Goal: Task Accomplishment & Management: Complete application form

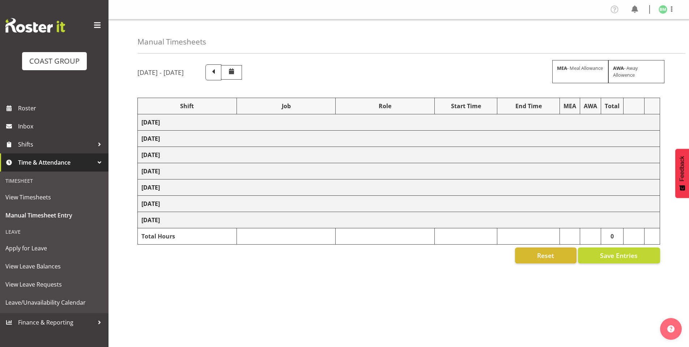
select select "6781"
select select "610"
select select "6781"
select select "610"
select select "6781"
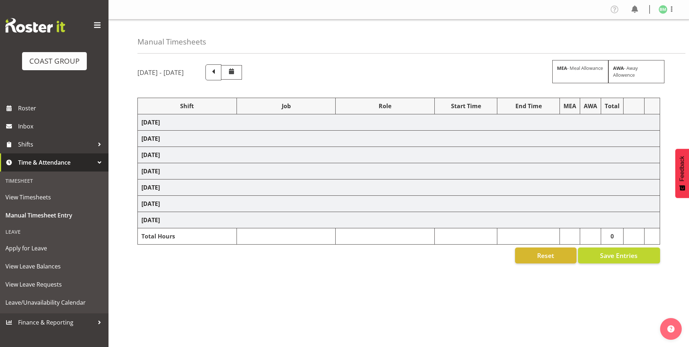
select select "610"
select select "6781"
select select "610"
select select "6781"
select select "610"
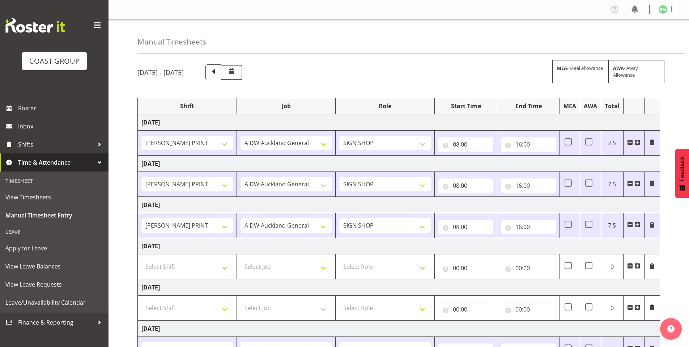
click at [358, 48] on button "Later" at bounding box center [360, 47] width 33 height 18
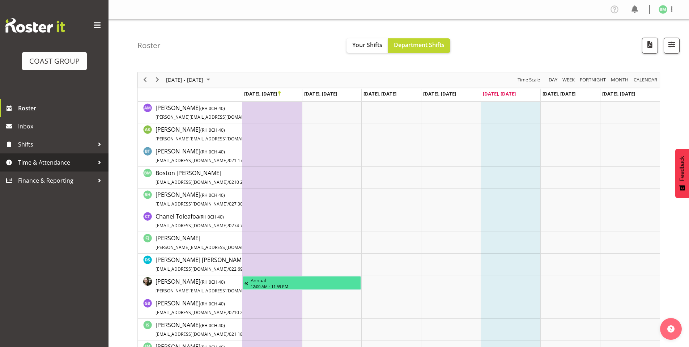
click at [97, 162] on div at bounding box center [99, 162] width 11 height 11
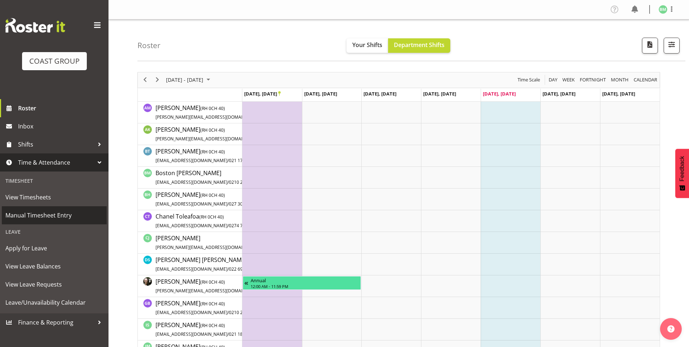
click at [51, 212] on span "Manual Timesheet Entry" at bounding box center [54, 215] width 98 height 11
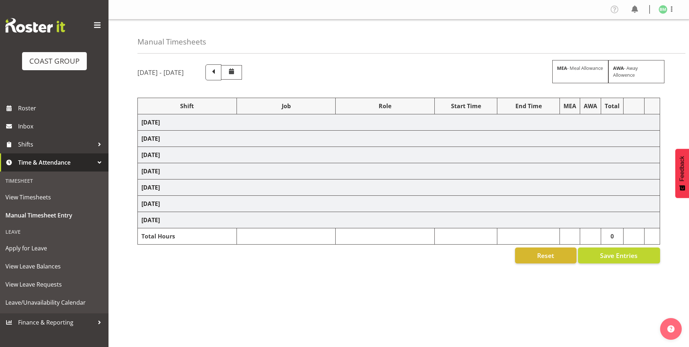
select select "6781"
select select "610"
select select "6781"
select select "610"
select select "6781"
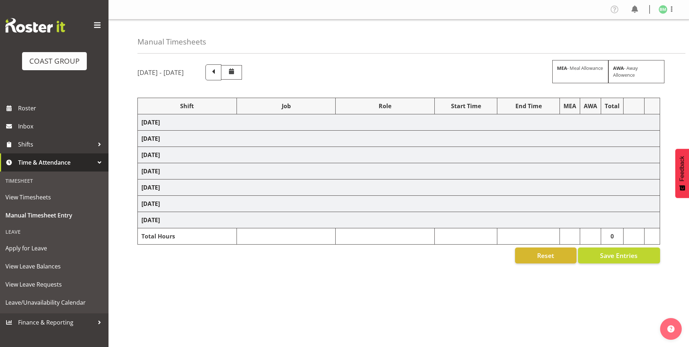
select select "610"
select select "6781"
select select "610"
select select "6781"
select select "610"
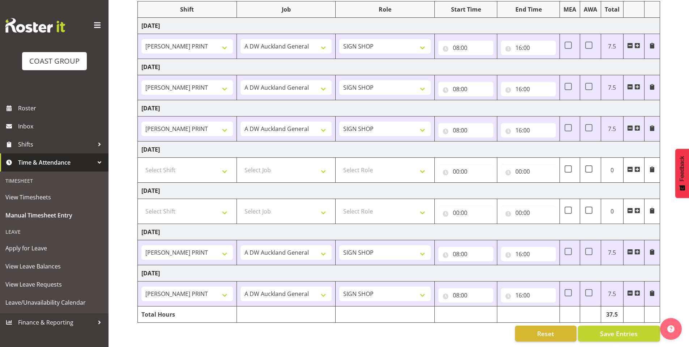
scroll to position [102, 0]
click at [649, 290] on span at bounding box center [652, 293] width 6 height 6
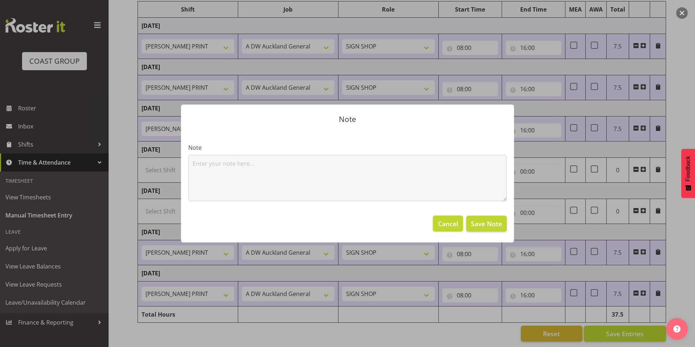
click at [450, 221] on span "Cancel" at bounding box center [448, 223] width 20 height 9
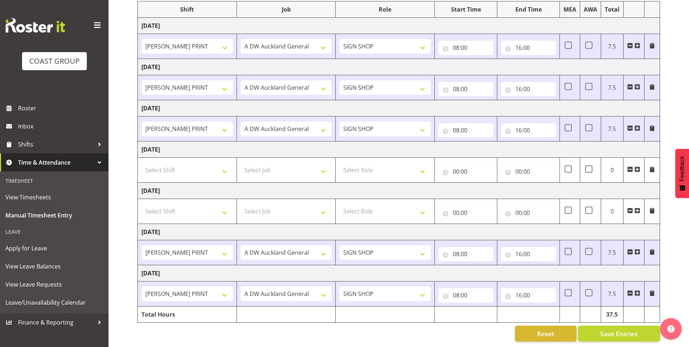
click at [631, 290] on span at bounding box center [630, 293] width 6 height 6
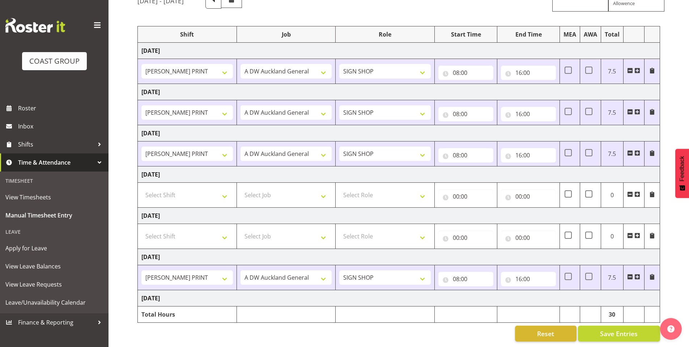
click at [629, 274] on span at bounding box center [630, 277] width 6 height 6
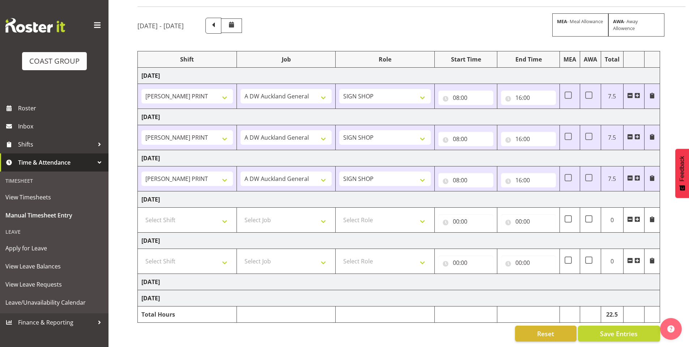
scroll to position [52, 0]
click at [458, 176] on input "08:00" at bounding box center [465, 180] width 55 height 14
click at [232, 171] on select "AKL SIGN ADMIN1 (LEAVE ALONE, DONT MAKE INACTIVE) DW ACCOUNT MANAGERS [PERSON_N…" at bounding box center [187, 178] width 92 height 14
click at [270, 171] on select "1 Carlton Events 1 [PERSON_NAME] 1 [PERSON_NAME][GEOGRAPHIC_DATA] 1 EHS WAREHOU…" at bounding box center [287, 178] width 92 height 14
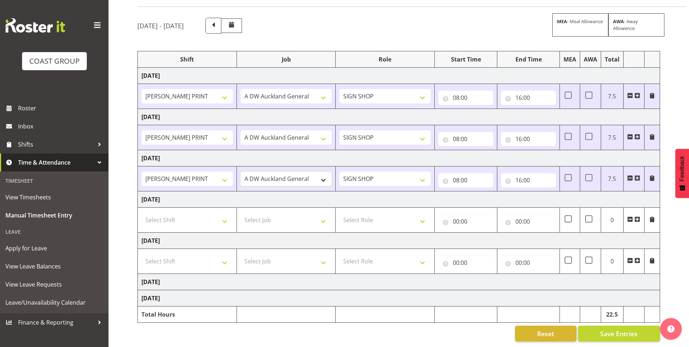
click at [270, 171] on select "1 Carlton Events 1 [PERSON_NAME] 1 [PERSON_NAME][GEOGRAPHIC_DATA] 1 EHS WAREHOU…" at bounding box center [287, 178] width 92 height 14
select select "9465"
click at [241, 171] on select "1 Carlton Events 1 [PERSON_NAME] 1 [PERSON_NAME][GEOGRAPHIC_DATA] 1 EHS WAREHOU…" at bounding box center [287, 178] width 92 height 14
click at [304, 130] on select "1 Carlton Events 1 [PERSON_NAME] 1 [PERSON_NAME][GEOGRAPHIC_DATA] 1 EHS WAREHOU…" at bounding box center [287, 137] width 92 height 14
select select "9465"
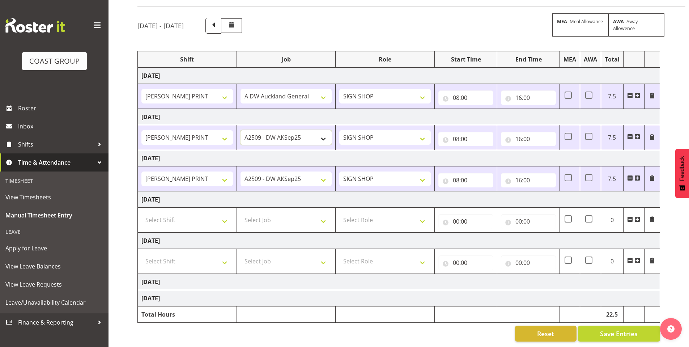
click at [241, 130] on select "1 Carlton Events 1 [PERSON_NAME] 1 [PERSON_NAME][GEOGRAPHIC_DATA] 1 EHS WAREHOU…" at bounding box center [287, 137] width 92 height 14
click at [276, 91] on select "1 Carlton Events 1 [PERSON_NAME] 1 [PERSON_NAME][GEOGRAPHIC_DATA] 1 EHS WAREHOU…" at bounding box center [287, 96] width 92 height 14
select select "9465"
click at [241, 89] on select "1 Carlton Events 1 [PERSON_NAME] 1 [PERSON_NAME][GEOGRAPHIC_DATA] 1 EHS WAREHOU…" at bounding box center [287, 96] width 92 height 14
click at [443, 90] on input "08:00" at bounding box center [465, 97] width 55 height 14
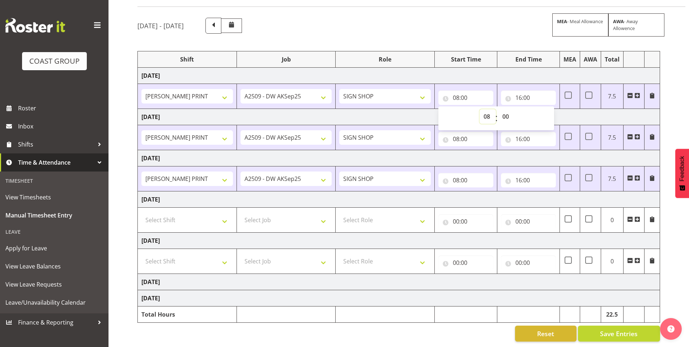
click at [482, 111] on select "00 01 02 03 04 05 06 07 08 09 10 11 12 13 14 15 16 17 18 19 20 21 22 23" at bounding box center [488, 116] width 16 height 14
select select "7"
click at [480, 109] on select "00 01 02 03 04 05 06 07 08 09 10 11 12 13 14 15 16 17 18 19 20 21 22 23" at bounding box center [488, 116] width 16 height 14
type input "07:00"
click at [508, 93] on input "16:00" at bounding box center [528, 97] width 55 height 14
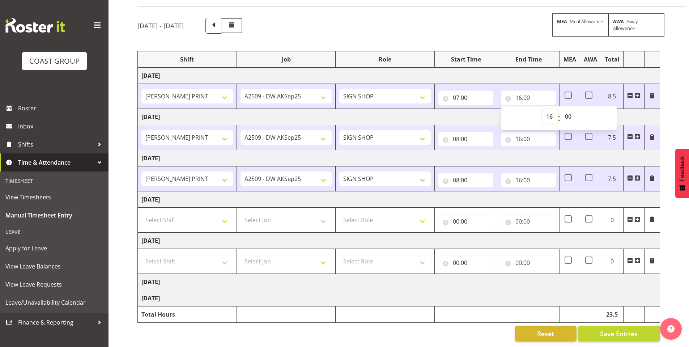
click at [545, 111] on select "00 01 02 03 04 05 06 07 08 09 10 11 12 13 14 15 16 17 18 19 20 21 22 23" at bounding box center [550, 116] width 16 height 14
select select "15"
click at [542, 109] on select "00 01 02 03 04 05 06 07 08 09 10 11 12 13 14 15 16 17 18 19 20 21 22 23" at bounding box center [550, 116] width 16 height 14
type input "15:00"
click at [419, 155] on td "[DATE]" at bounding box center [399, 158] width 522 height 16
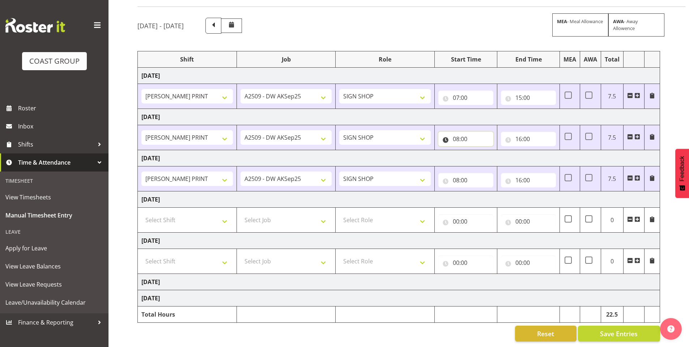
click at [446, 139] on input "08:00" at bounding box center [465, 139] width 55 height 14
drag, startPoint x: 507, startPoint y: 148, endPoint x: 491, endPoint y: 148, distance: 15.6
click at [507, 150] on select "00 01 02 03 04 05 06 07 08 09 10 11 12 13 14 15 16 17 18 19 20 21 22 23 24 25 2…" at bounding box center [507, 157] width 16 height 14
click at [488, 152] on select "00 01 02 03 04 05 06 07 08 09 10 11 12 13 14 15 16 17 18 19 20 21 22 23" at bounding box center [488, 157] width 16 height 14
select select "7"
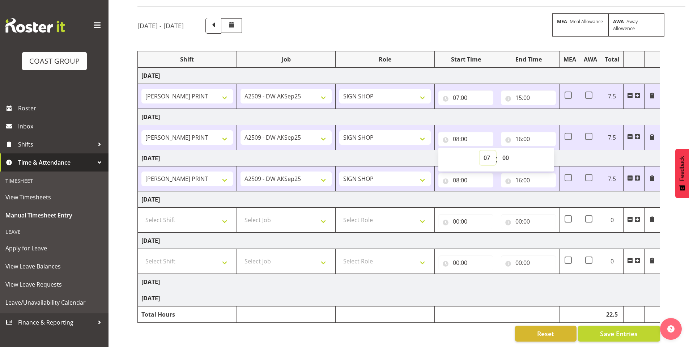
click at [480, 150] on select "00 01 02 03 04 05 06 07 08 09 10 11 12 13 14 15 16 17 18 19 20 21 22 23" at bounding box center [488, 157] width 16 height 14
type input "07:00"
click at [402, 160] on td "[DATE]" at bounding box center [399, 158] width 522 height 16
click at [505, 133] on input "16:00" at bounding box center [528, 139] width 55 height 14
click at [552, 151] on select "00 01 02 03 04 05 06 07 08 09 10 11 12 13 14 15 16 17 18 19 20 21 22 23" at bounding box center [550, 157] width 16 height 14
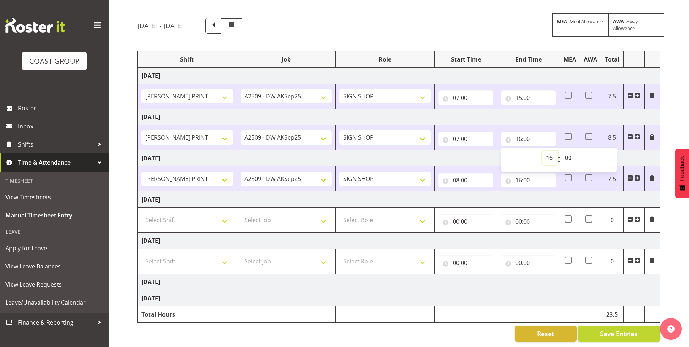
select select "8"
click at [542, 150] on select "00 01 02 03 04 05 06 07 08 09 10 11 12 13 14 15 16 17 18 19 20 21 22 23" at bounding box center [550, 157] width 16 height 14
type input "08:00"
click at [572, 153] on select "00 01 02 03 04 05 06 07 08 09 10 11 12 13 14 15 16 17 18 19 20 21 22 23 24 25 2…" at bounding box center [569, 157] width 16 height 14
select select "31"
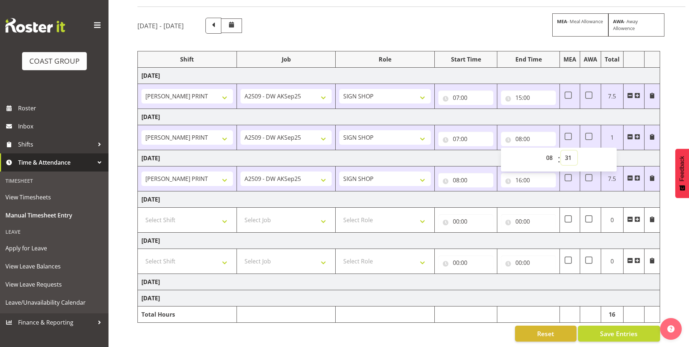
click at [561, 150] on select "00 01 02 03 04 05 06 07 08 09 10 11 12 13 14 15 16 17 18 19 20 21 22 23 24 25 2…" at bounding box center [569, 157] width 16 height 14
type input "08:31"
click at [519, 191] on td "[DATE]" at bounding box center [399, 199] width 522 height 16
click at [443, 177] on input "08:00" at bounding box center [465, 180] width 55 height 14
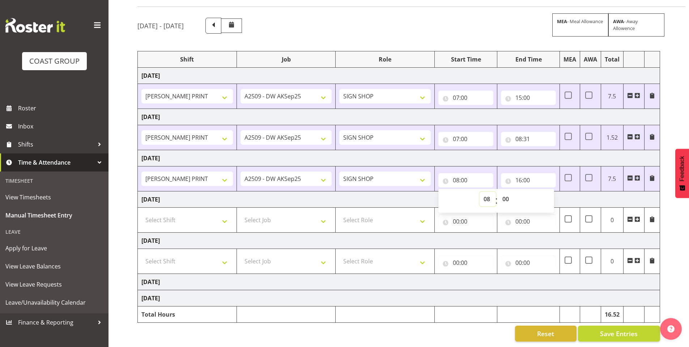
click at [487, 192] on select "00 01 02 03 04 05 06 07 08 09 10 11 12 13 14 15 16 17 18 19 20 21 22 23" at bounding box center [488, 199] width 16 height 14
select select "9"
click at [480, 192] on select "00 01 02 03 04 05 06 07 08 09 10 11 12 13 14 15 16 17 18 19 20 21 22 23" at bounding box center [488, 199] width 16 height 14
type input "09:00"
click at [510, 192] on select "00 01 02 03 04 05 06 07 08 09 10 11 12 13 14 15 16 17 18 19 20 21 22 23 24 25 2…" at bounding box center [507, 199] width 16 height 14
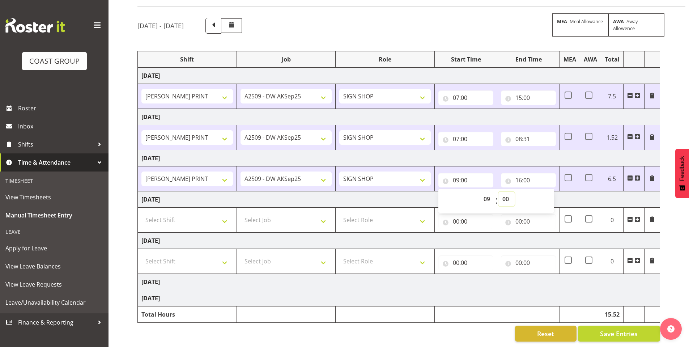
select select "30"
click at [499, 192] on select "00 01 02 03 04 05 06 07 08 09 10 11 12 13 14 15 16 17 18 19 20 21 22 23 24 25 2…" at bounding box center [507, 199] width 16 height 14
type input "09:30"
click at [512, 174] on input "16:00" at bounding box center [528, 180] width 55 height 14
click at [548, 195] on select "00 01 02 03 04 05 06 07 08 09 10 11 12 13 14 15 16 17 18 19 20 21 22 23" at bounding box center [550, 199] width 16 height 14
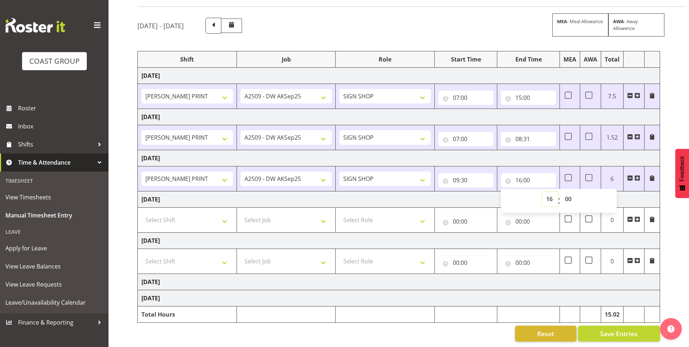
select select "12"
click at [542, 192] on select "00 01 02 03 04 05 06 07 08 09 10 11 12 13 14 15 16 17 18 19 20 21 22 23" at bounding box center [550, 199] width 16 height 14
type input "12:00"
click at [485, 193] on td "[DATE]" at bounding box center [399, 199] width 522 height 16
click at [618, 330] on span "Save Entries" at bounding box center [619, 333] width 38 height 9
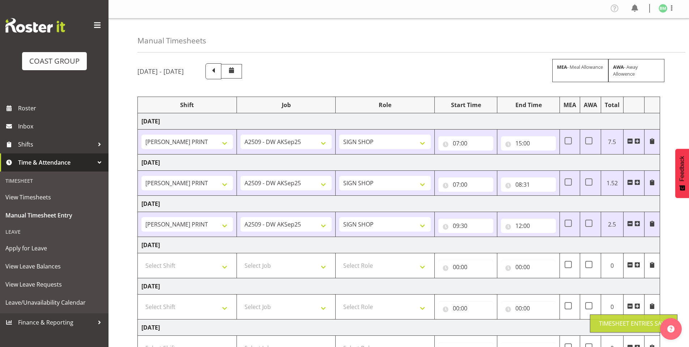
scroll to position [0, 0]
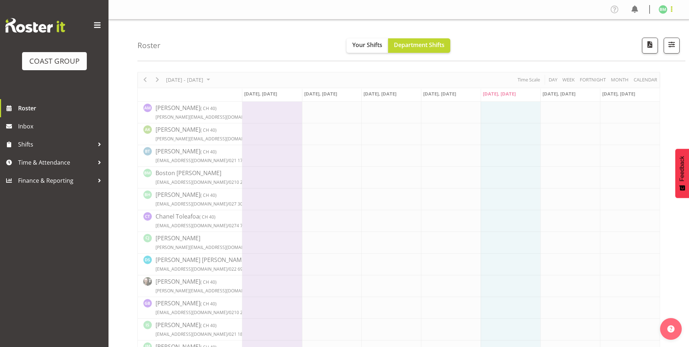
click at [675, 8] on span at bounding box center [671, 9] width 9 height 9
click at [644, 38] on link "Log Out" at bounding box center [641, 37] width 69 height 13
